Goal: Navigation & Orientation: Understand site structure

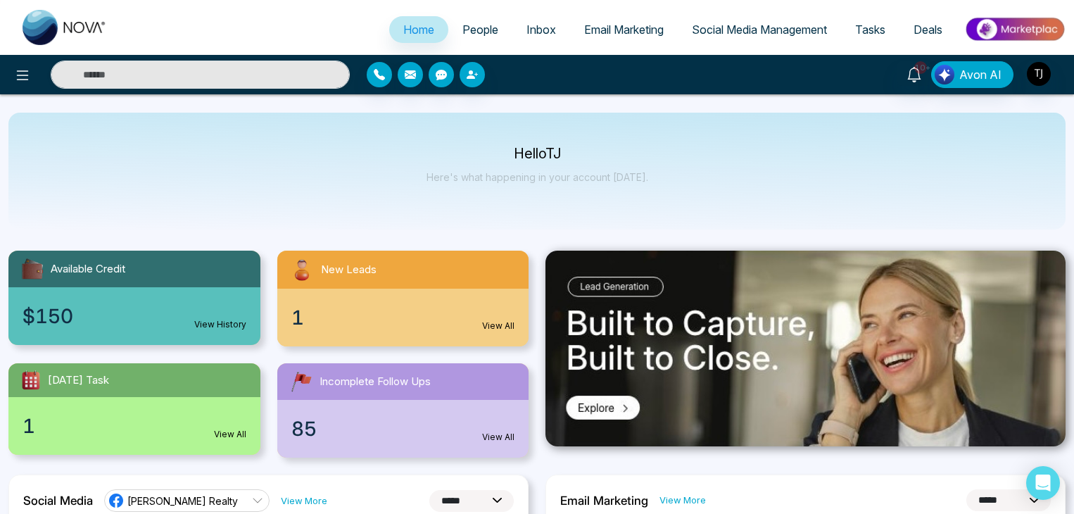
select select "*"
click at [639, 37] on link "Email Marketing" at bounding box center [624, 29] width 108 height 27
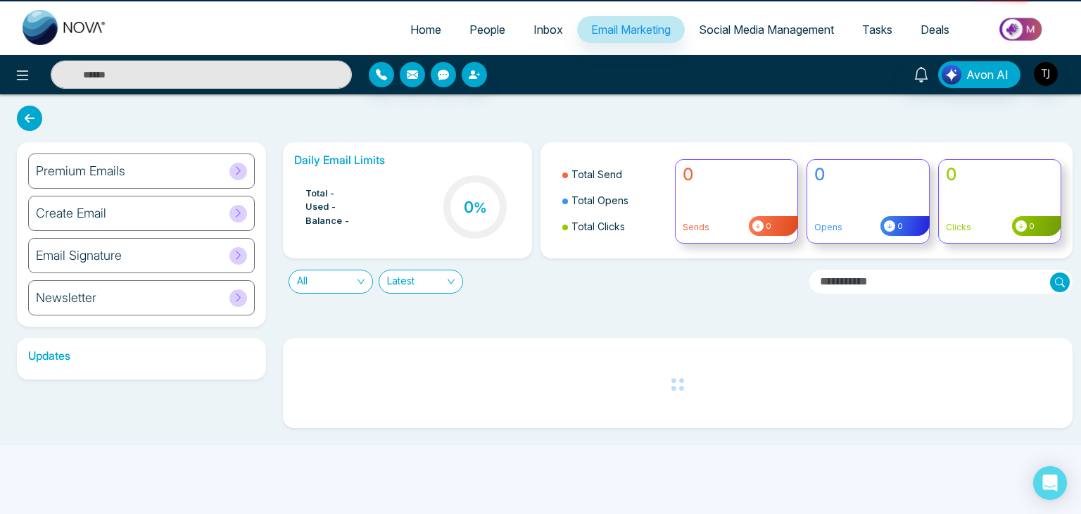
click at [707, 20] on link "Social Media Management" at bounding box center [766, 29] width 163 height 27
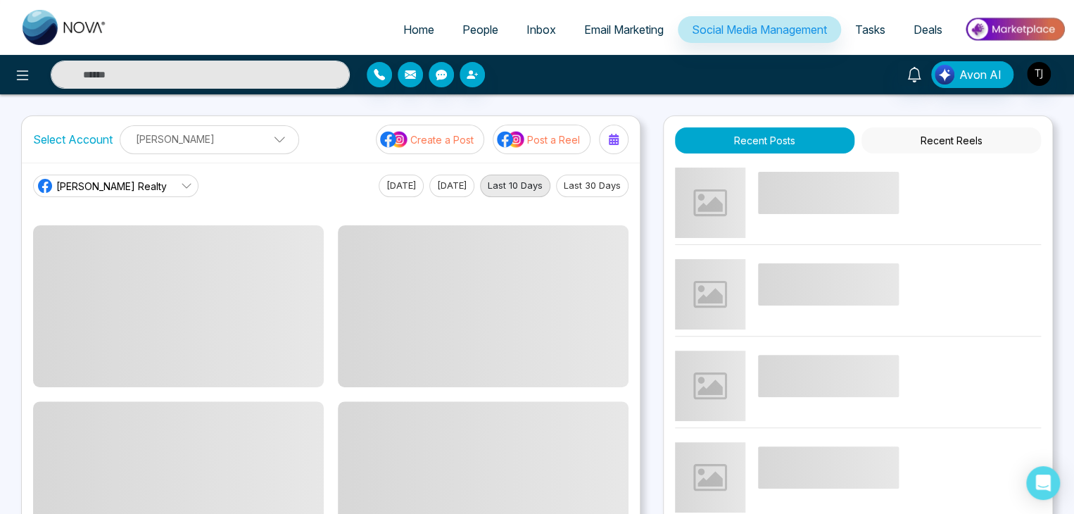
click at [415, 26] on span "Home" at bounding box center [418, 30] width 31 height 14
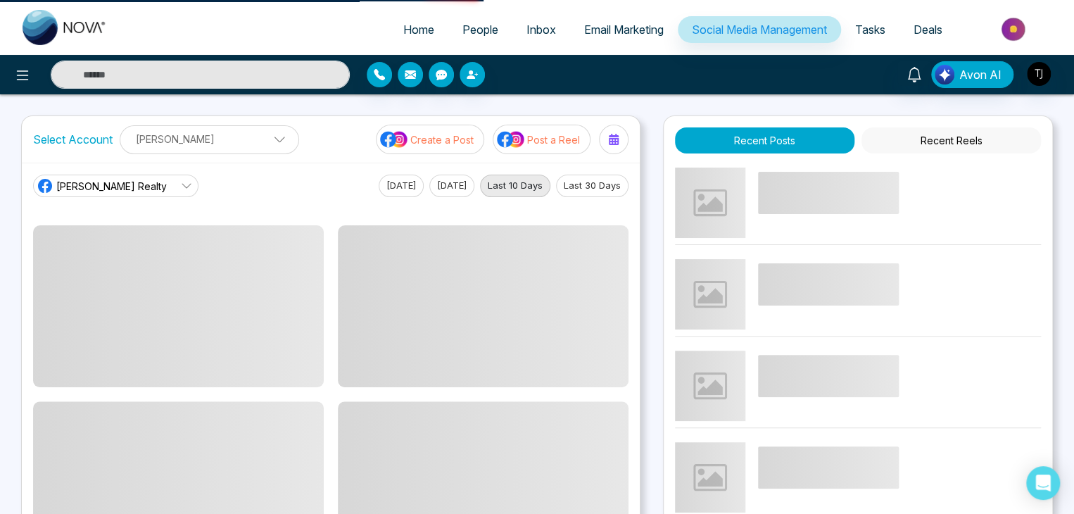
select select "*"
